Goal: Task Accomplishment & Management: Manage account settings

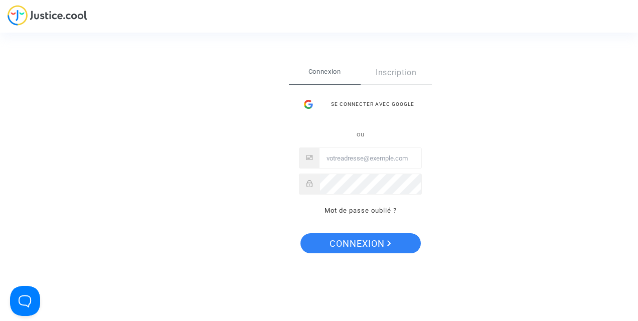
click at [362, 160] on input "Email" at bounding box center [370, 158] width 102 height 20
type input "[EMAIL_ADDRESS][DOMAIN_NAME]"
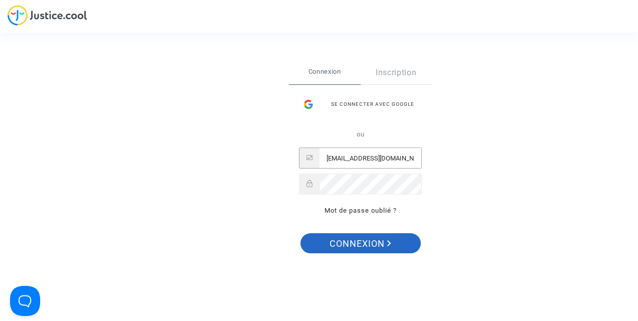
click at [372, 242] on span "Connexion" at bounding box center [360, 243] width 62 height 21
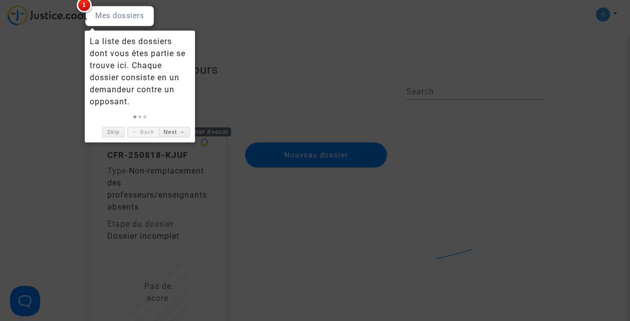
click at [83, 4] on span "1" at bounding box center [84, 4] width 15 height 15
click at [85, 5] on span "1" at bounding box center [84, 4] width 15 height 15
click at [96, 16] on div at bounding box center [120, 16] width 70 height 21
click at [176, 132] on link "Next →" at bounding box center [174, 132] width 31 height 11
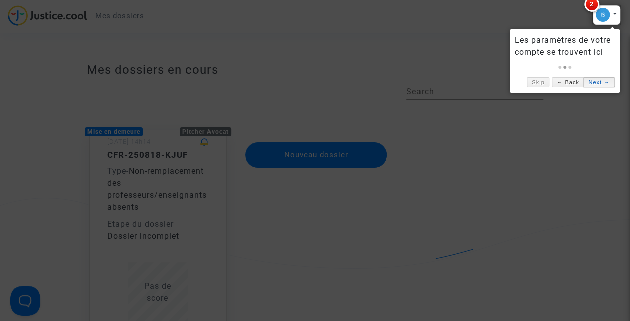
click at [592, 82] on link "Next →" at bounding box center [599, 82] width 31 height 11
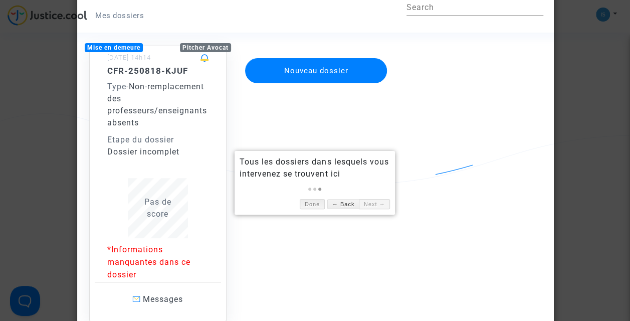
scroll to position [100, 0]
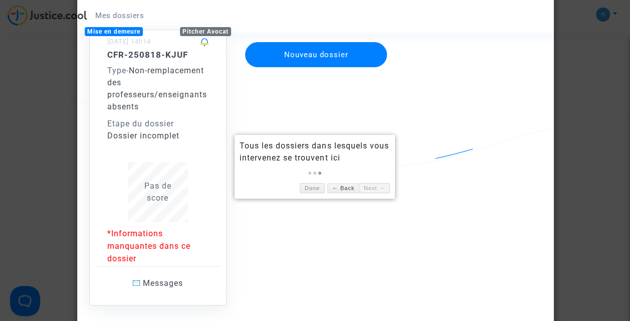
click at [165, 201] on span "Pas de score" at bounding box center [157, 192] width 27 height 22
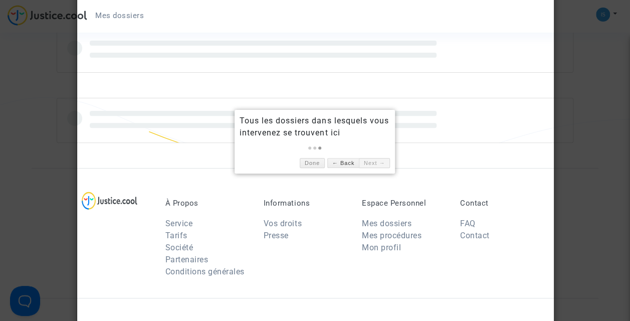
scroll to position [100, 0]
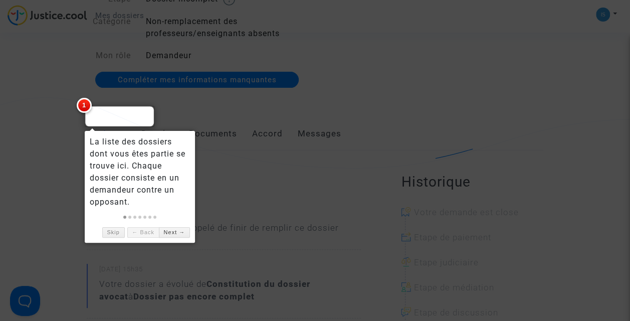
click at [298, 162] on div at bounding box center [315, 160] width 630 height 321
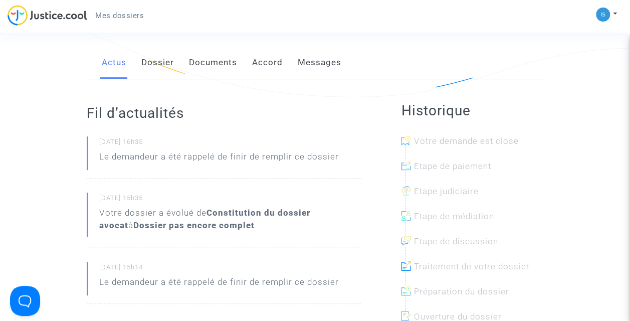
scroll to position [150, 0]
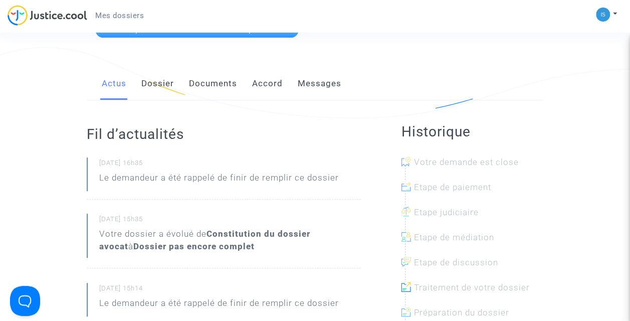
click at [216, 82] on link "Documents" at bounding box center [213, 83] width 48 height 33
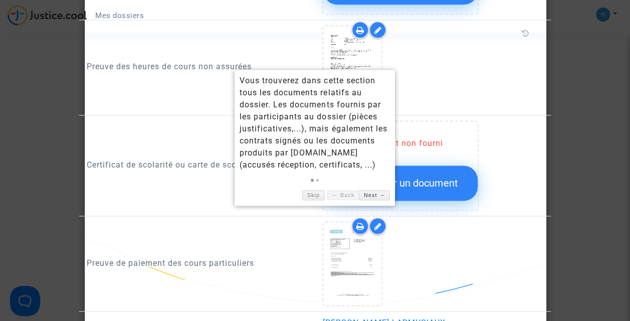
scroll to position [651, 0]
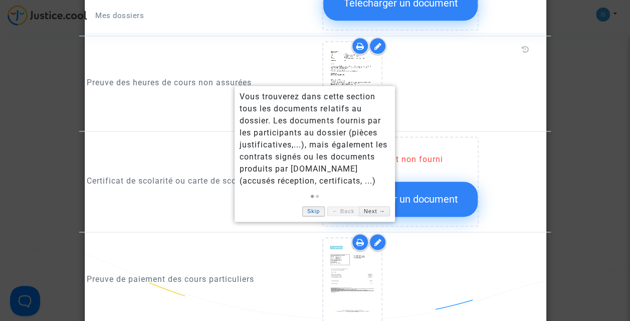
click at [317, 208] on link "Skip" at bounding box center [313, 211] width 23 height 11
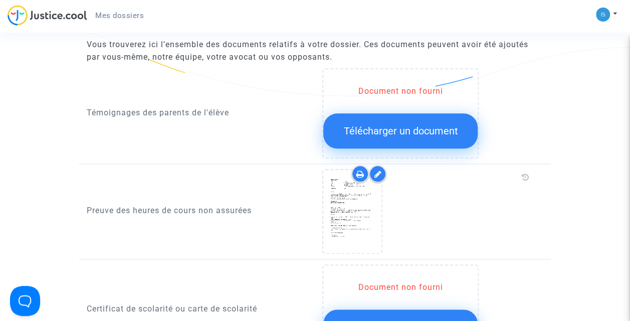
scroll to position [500, 0]
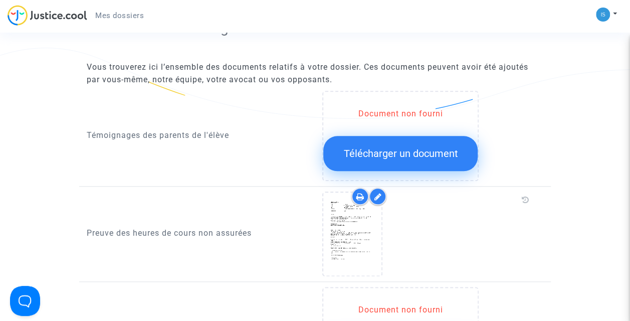
click at [396, 148] on span "Télécharger un document" at bounding box center [401, 153] width 114 height 12
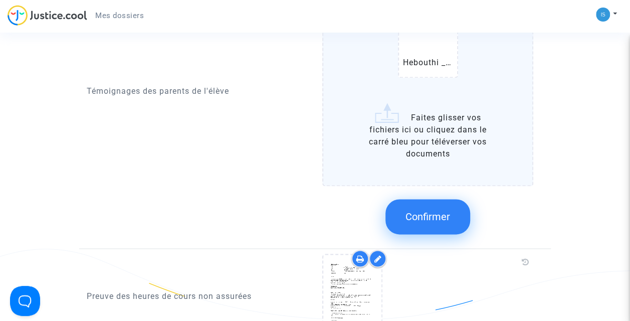
scroll to position [651, 0]
click at [445, 213] on span "Confirmer" at bounding box center [428, 216] width 45 height 12
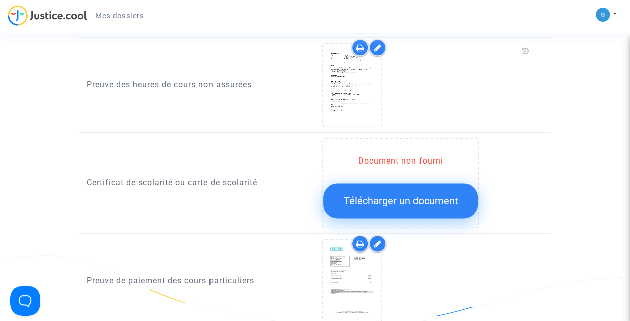
scroll to position [652, 0]
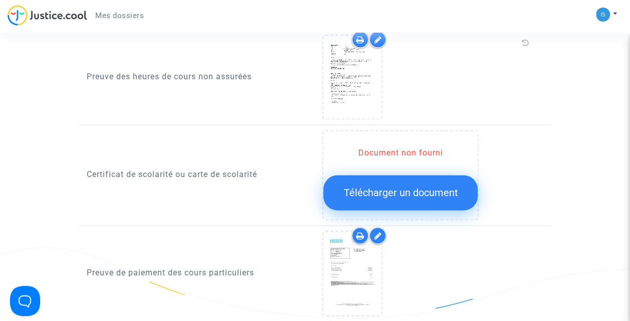
click at [384, 187] on span "Télécharger un document" at bounding box center [401, 193] width 114 height 12
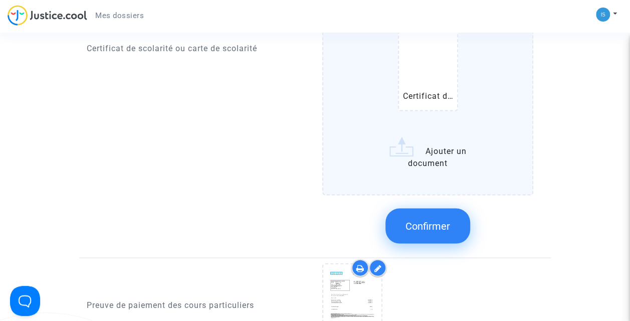
scroll to position [953, 0]
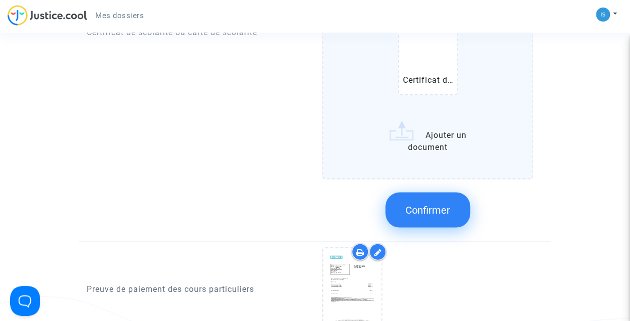
click at [431, 214] on span "Confirmer" at bounding box center [428, 210] width 45 height 12
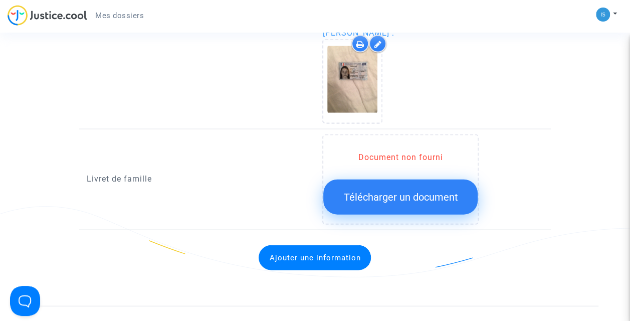
scroll to position [1053, 0]
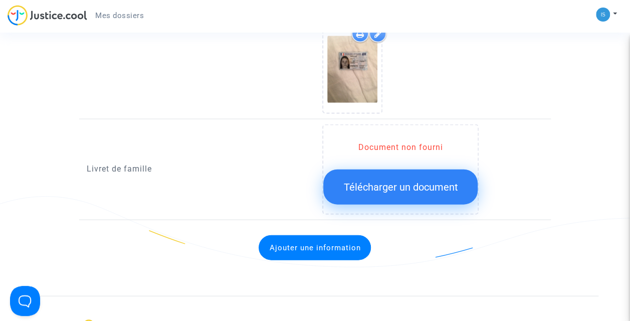
click at [370, 181] on span "Télécharger un document" at bounding box center [401, 187] width 114 height 12
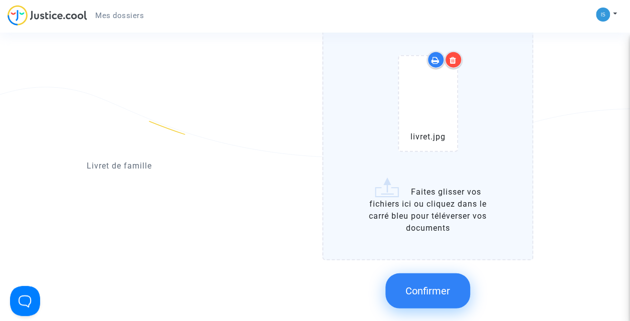
scroll to position [1204, 0]
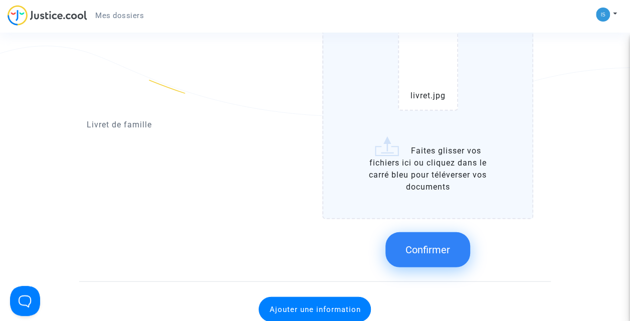
click at [450, 256] on button "Confirmer" at bounding box center [428, 249] width 85 height 35
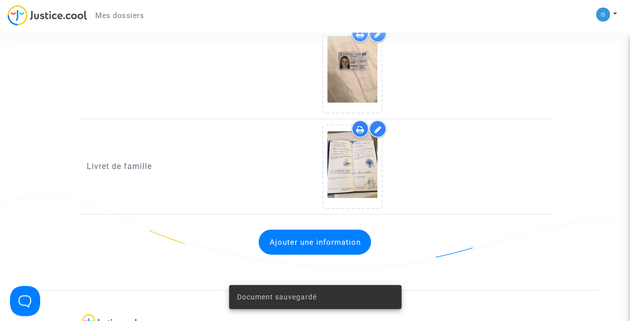
scroll to position [917, 0]
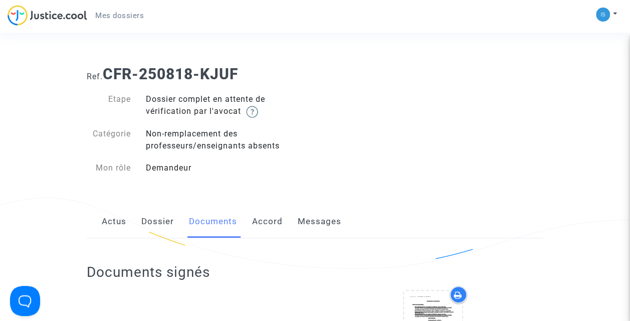
click at [132, 17] on span "Mes dossiers" at bounding box center [119, 15] width 49 height 9
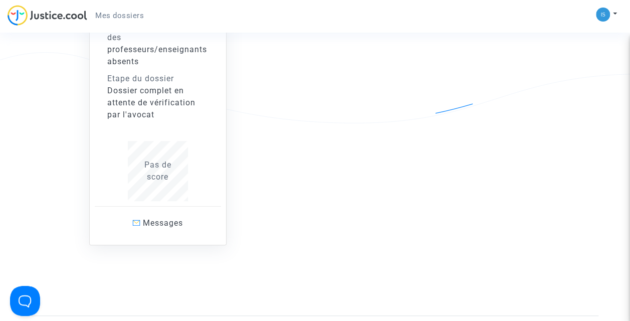
scroll to position [150, 0]
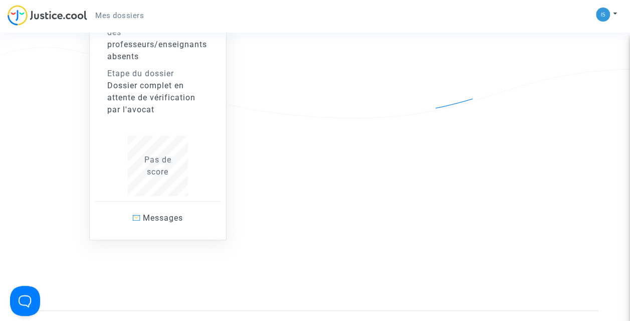
click at [164, 160] on span "Pas de score" at bounding box center [157, 166] width 27 height 22
